Goal: Find specific page/section: Find specific page/section

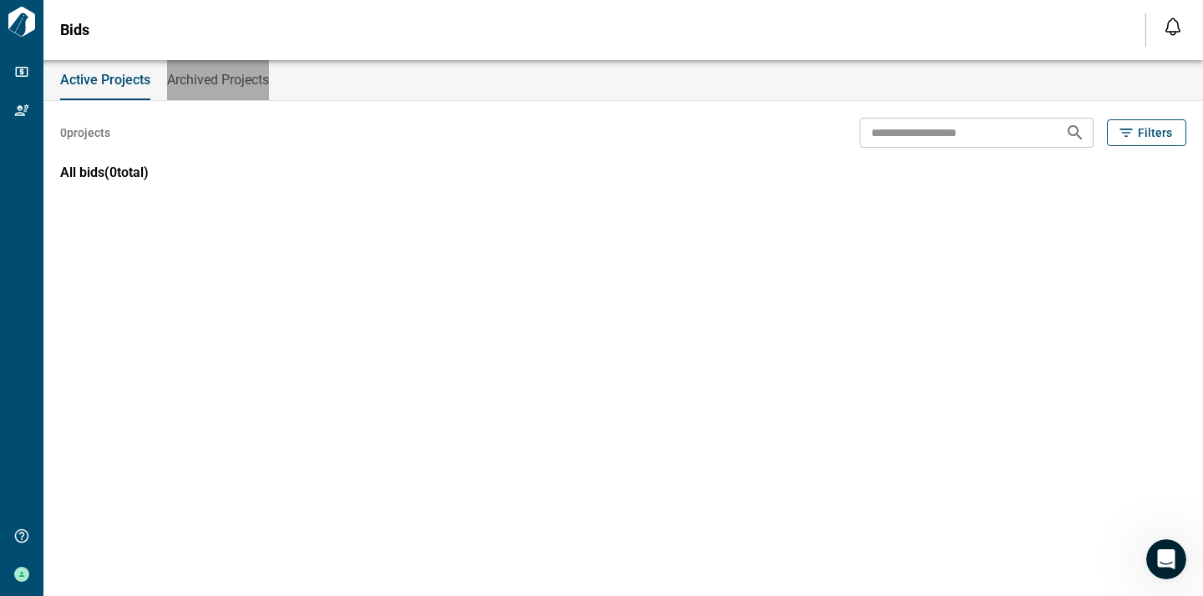
click at [168, 92] on button "Archived Projects" at bounding box center [218, 80] width 102 height 40
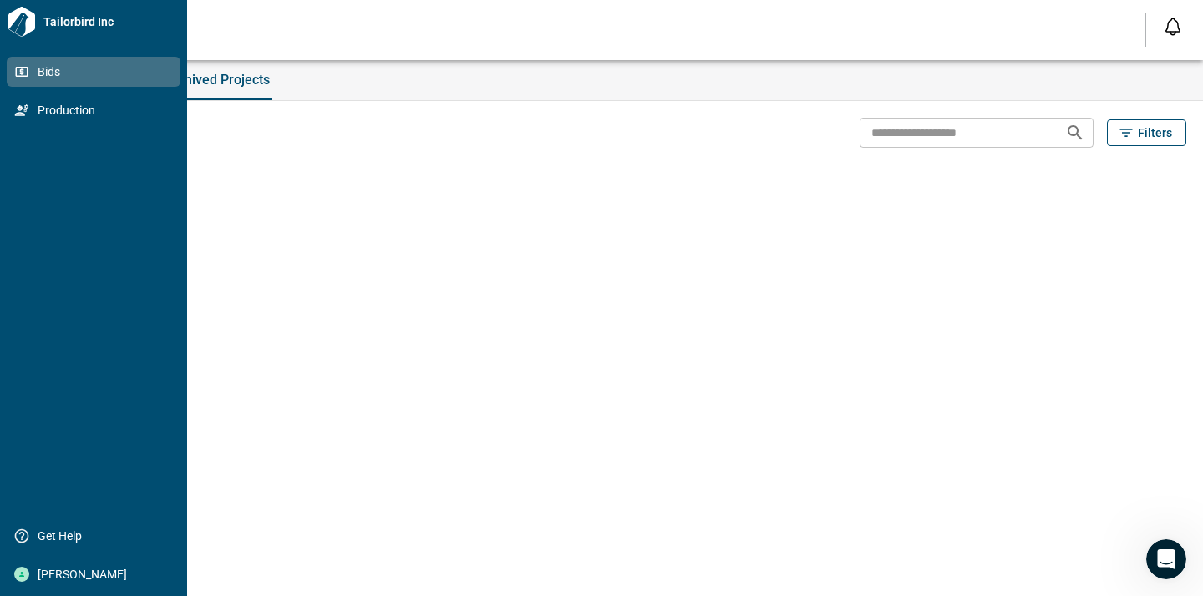
click at [29, 73] on span "Bids" at bounding box center [96, 71] width 135 height 17
